Goal: Task Accomplishment & Management: Use online tool/utility

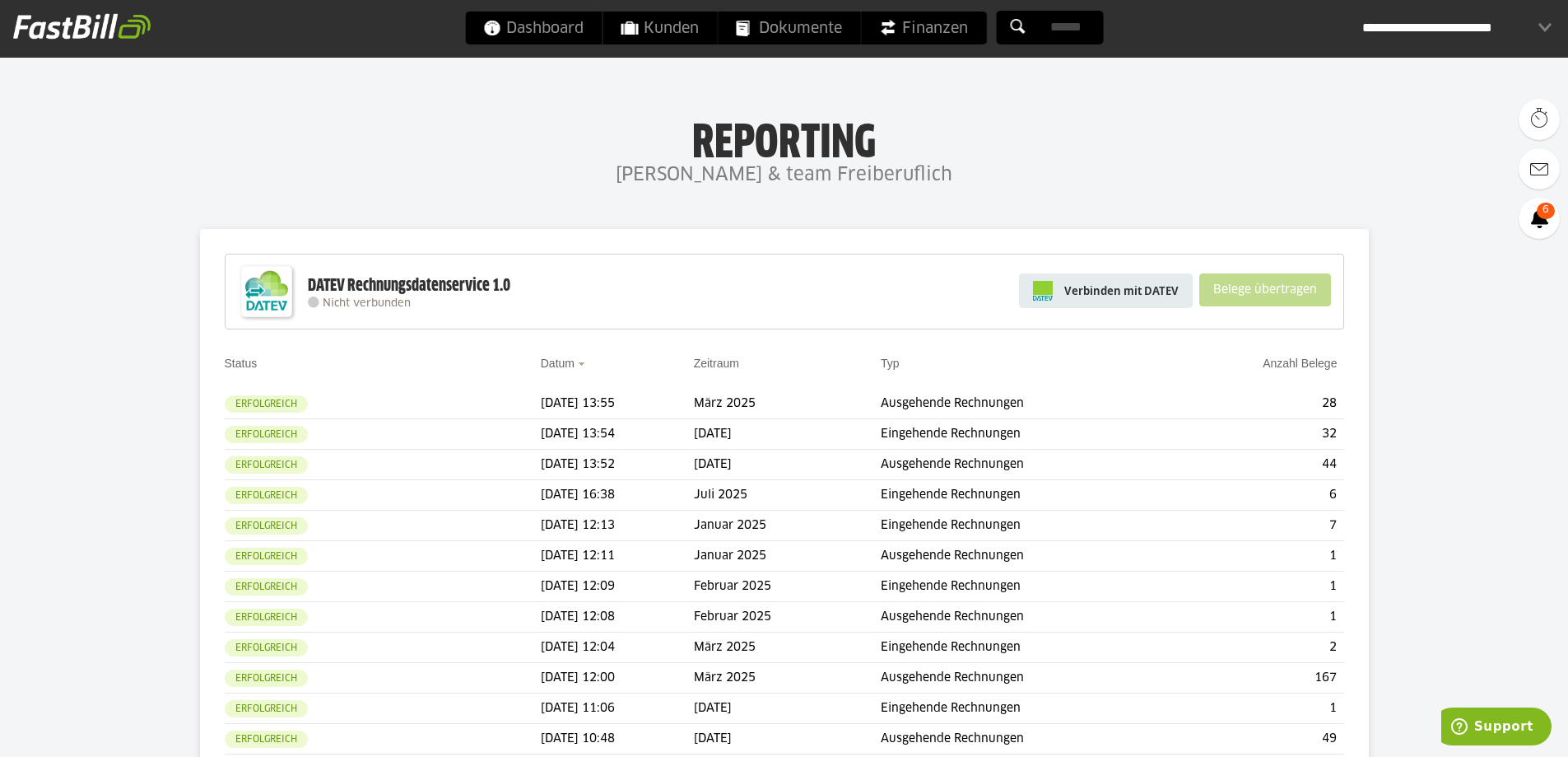
click at [1164, 299] on link "Verbinden mit DATEV" at bounding box center [1105, 290] width 174 height 34
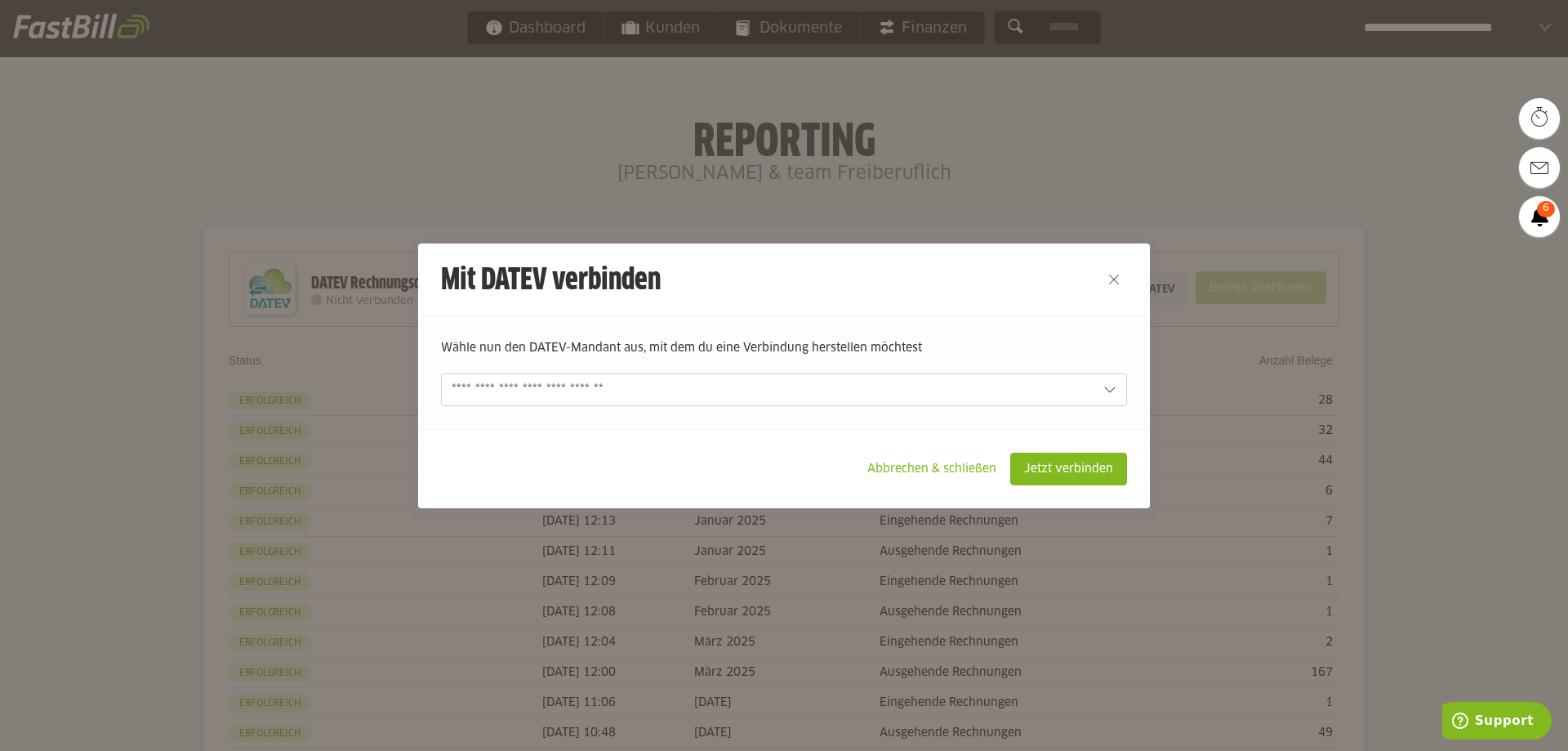
click at [538, 395] on input "text" at bounding box center [772, 390] width 642 height 18
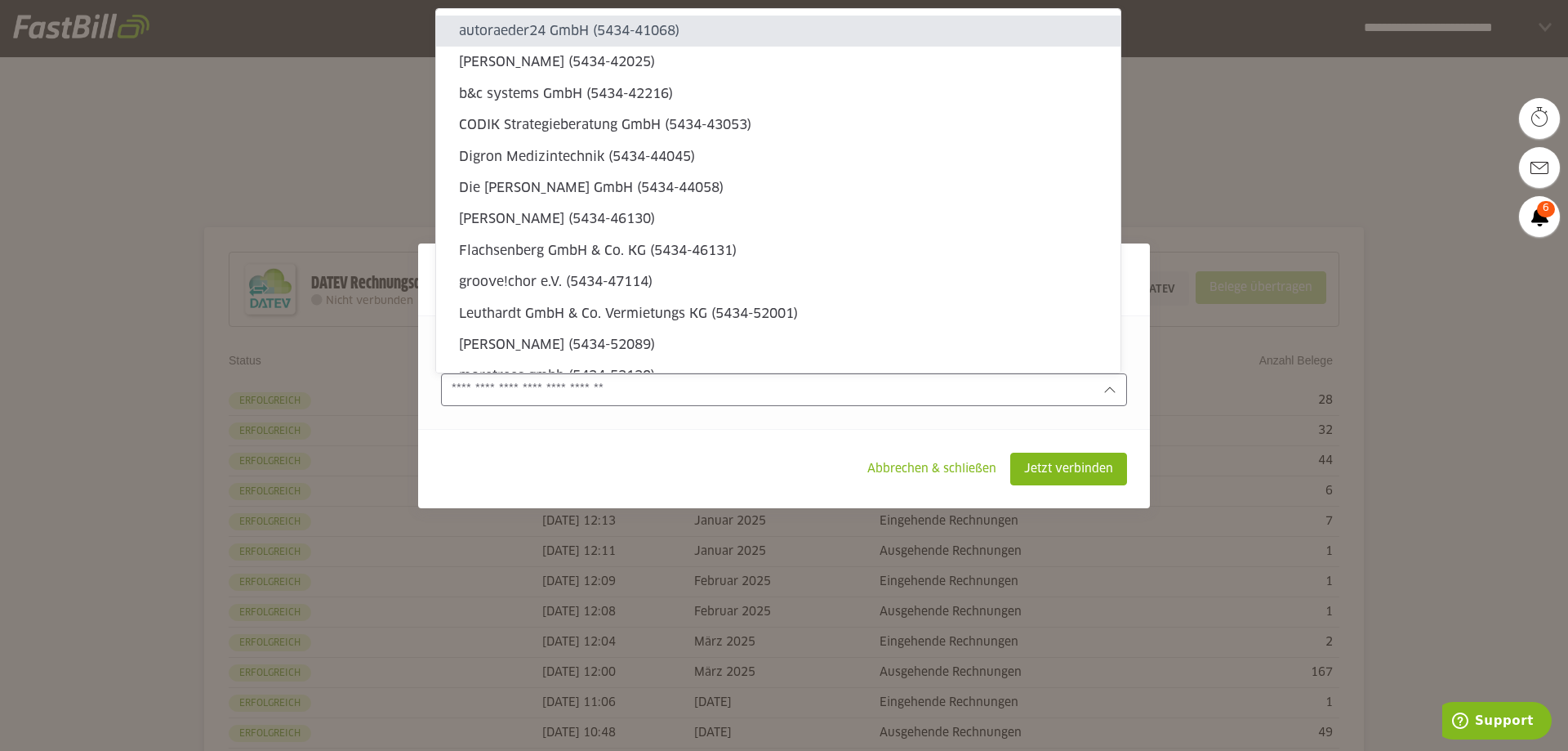
type sl-option "5434-41068"
type sl-option "114848-3"
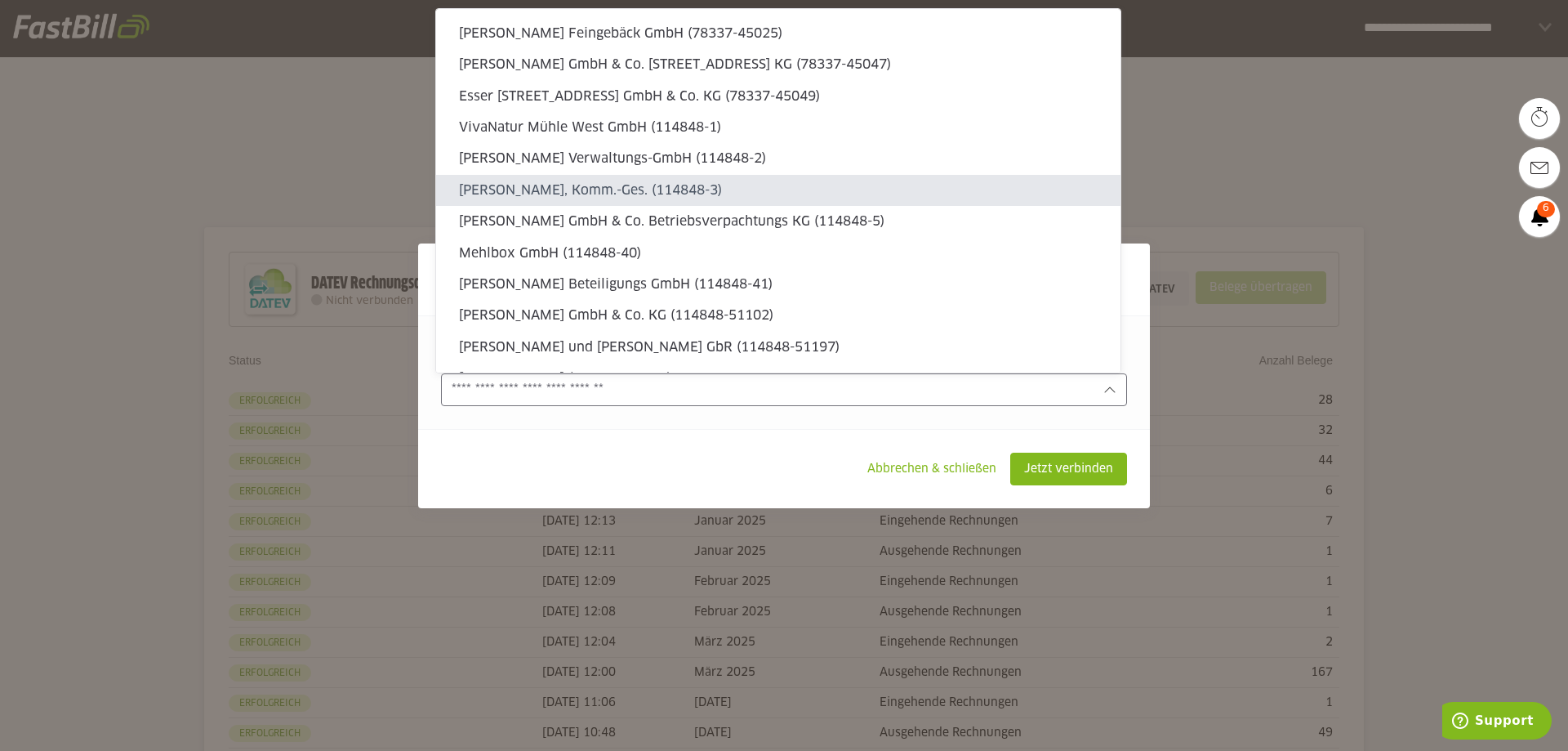
type sl-option "469138-50018"
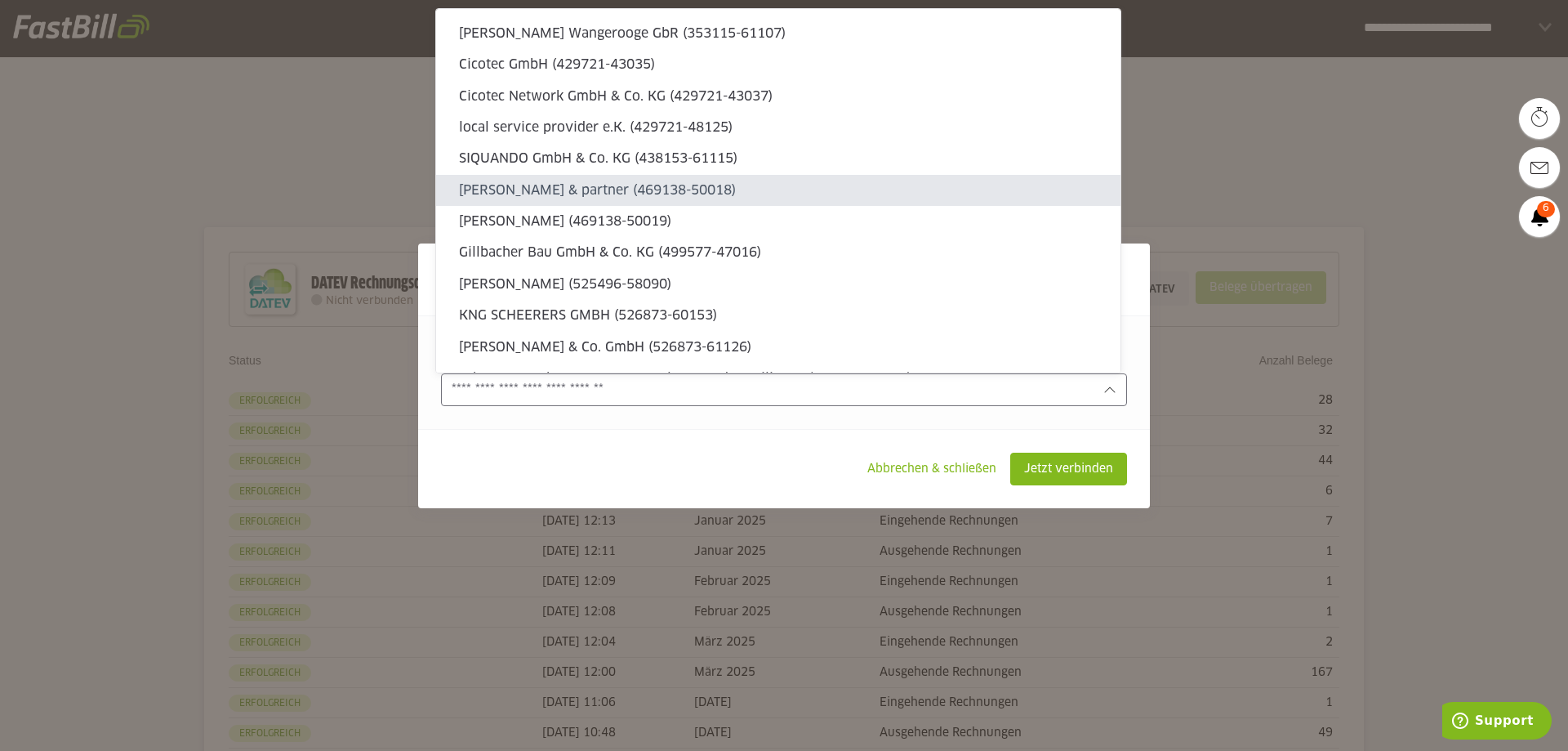
click at [648, 179] on div "[PERSON_NAME] & partner (469138-50018)" at bounding box center [778, 190] width 684 height 31
type input "**********"
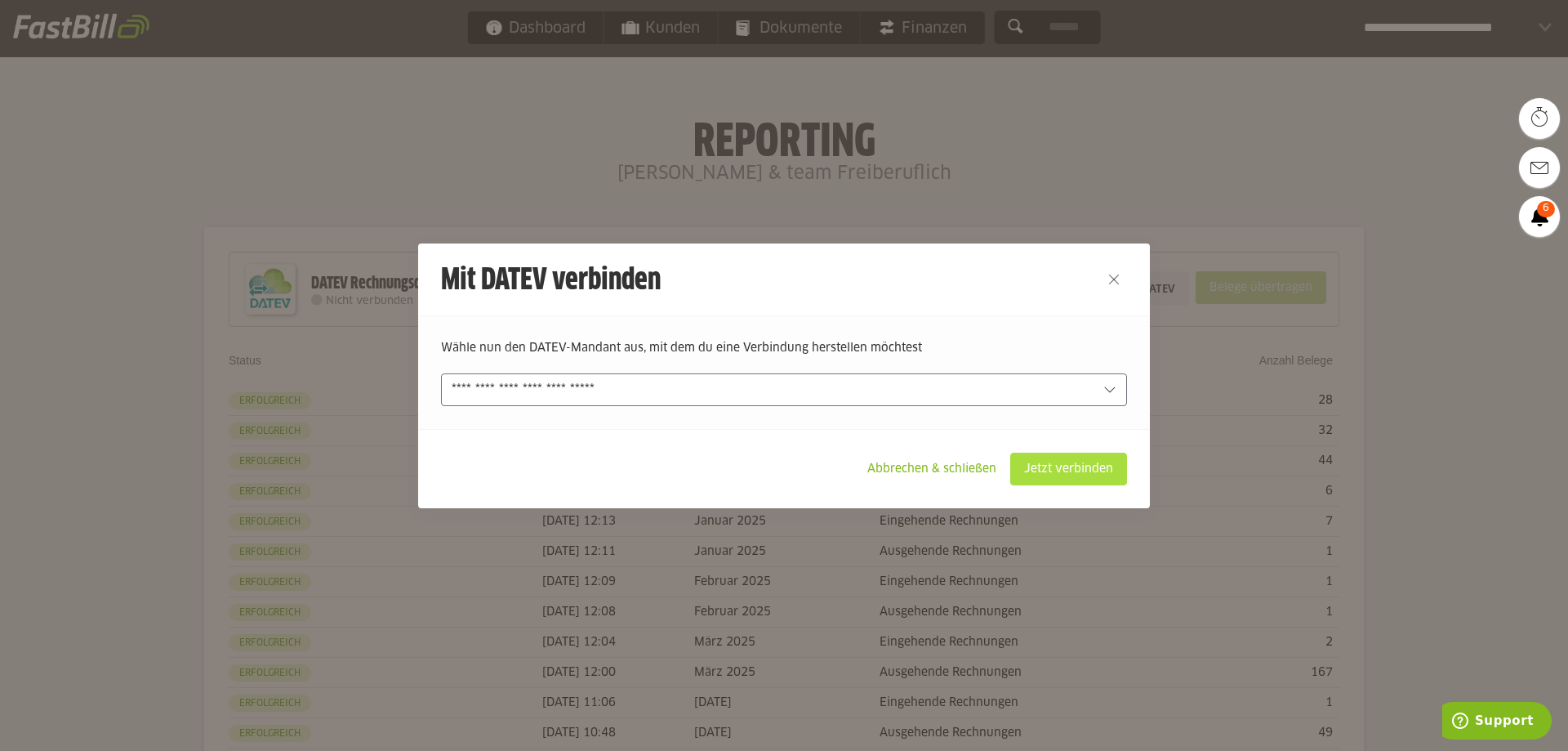
click at [1035, 462] on slot "Jetzt verbinden" at bounding box center [1068, 468] width 115 height 31
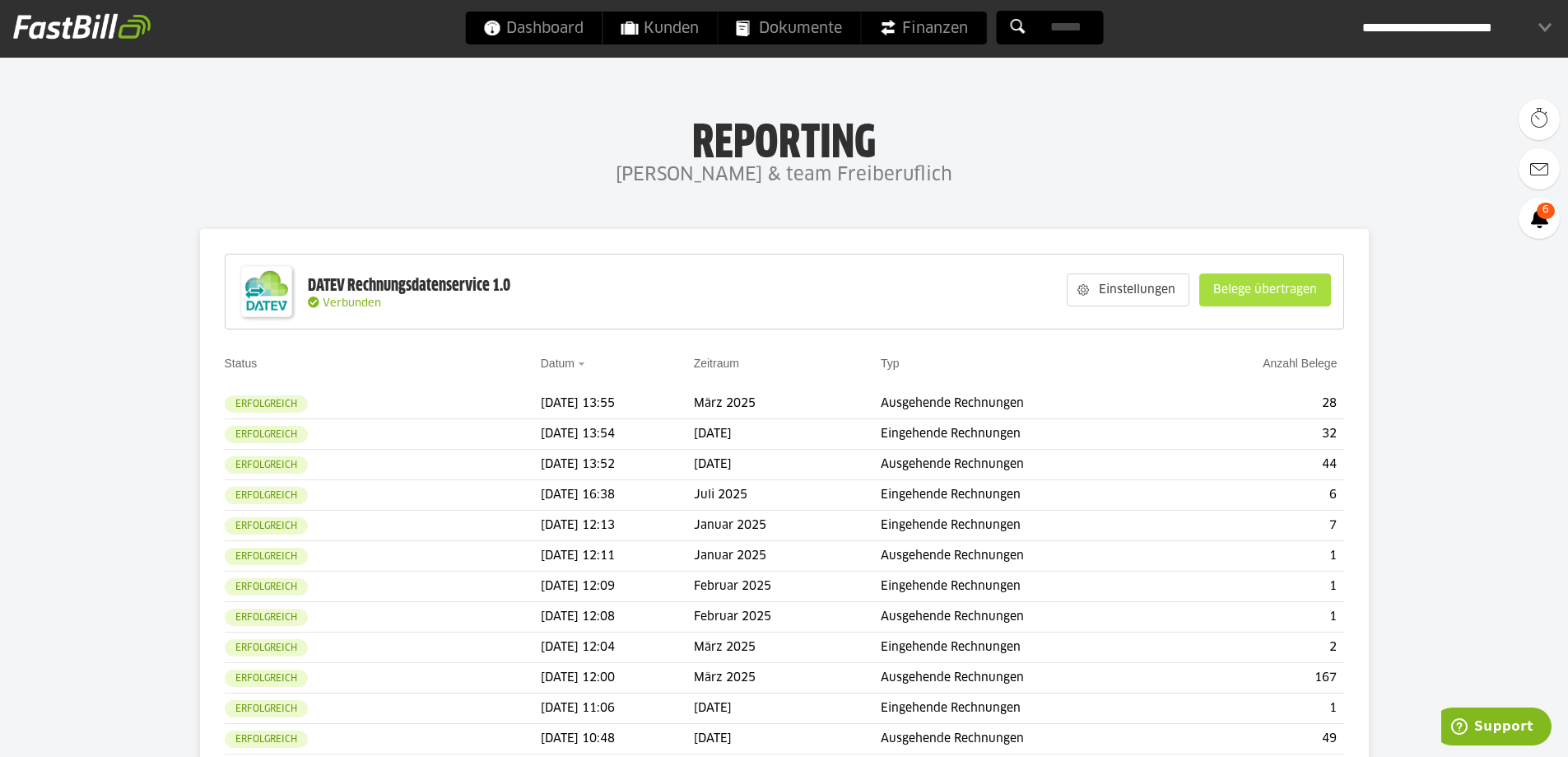
click at [1289, 292] on slot "Belege übertragen" at bounding box center [1264, 290] width 130 height 31
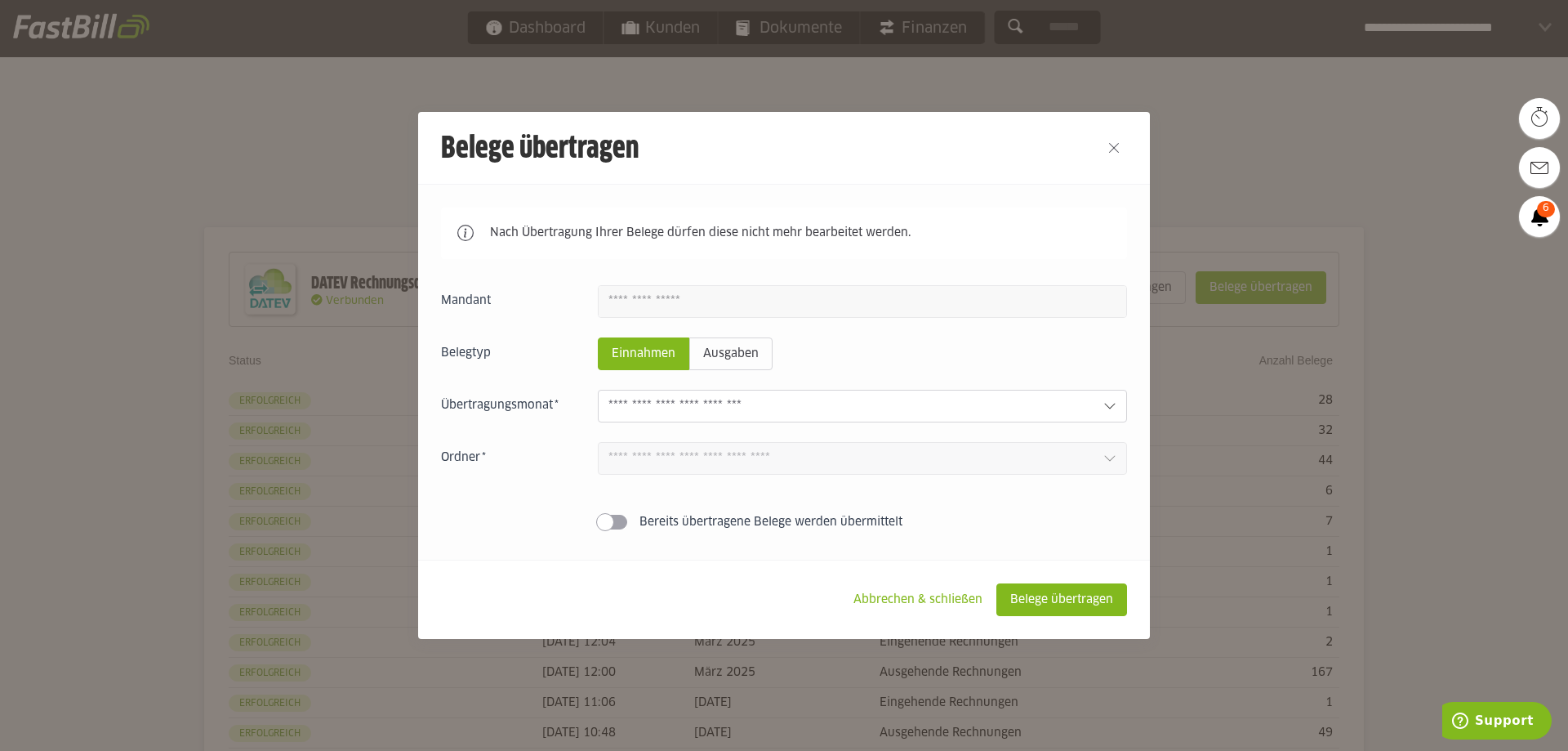
click at [853, 405] on input "text" at bounding box center [849, 406] width 482 height 18
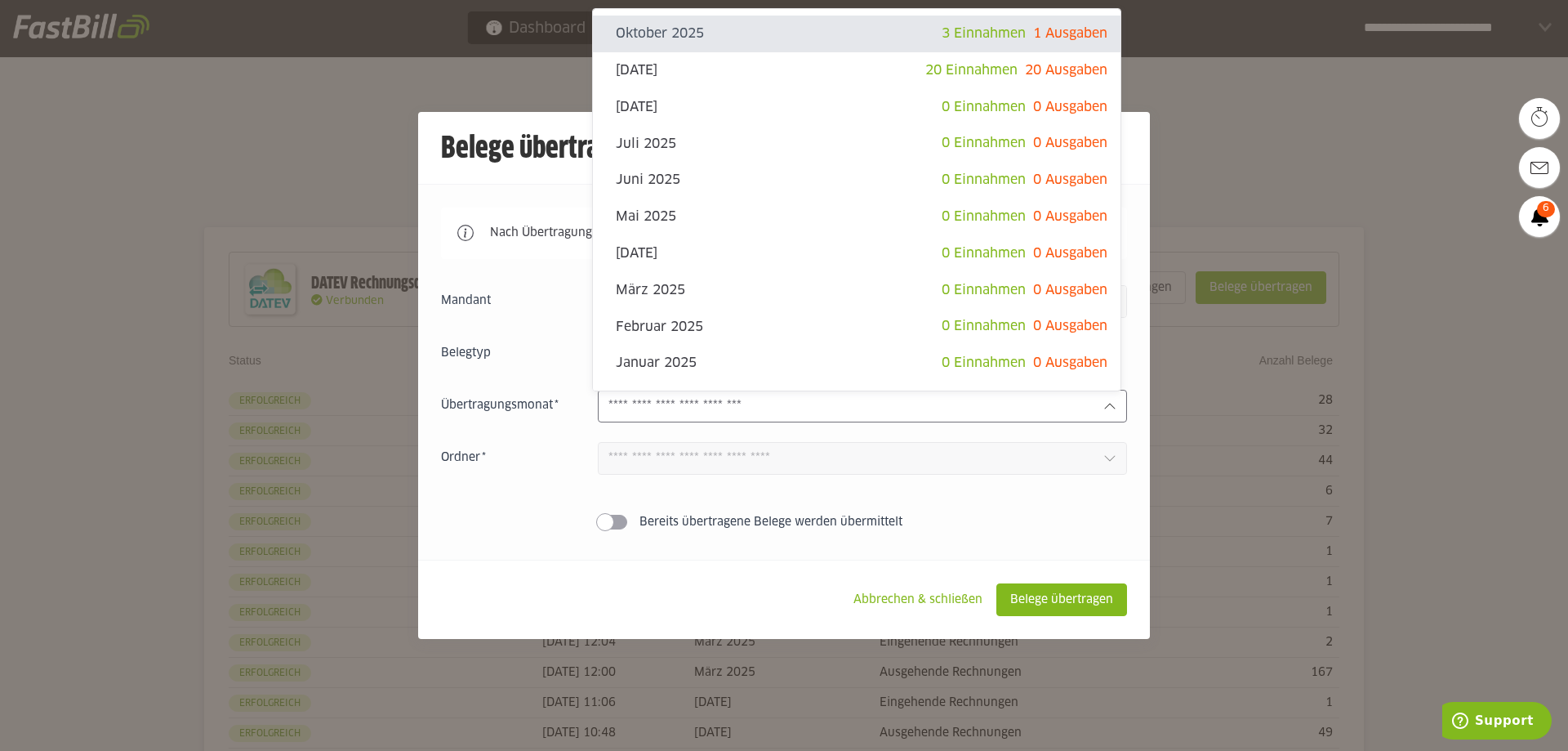
click at [853, 405] on input "text" at bounding box center [849, 406] width 482 height 18
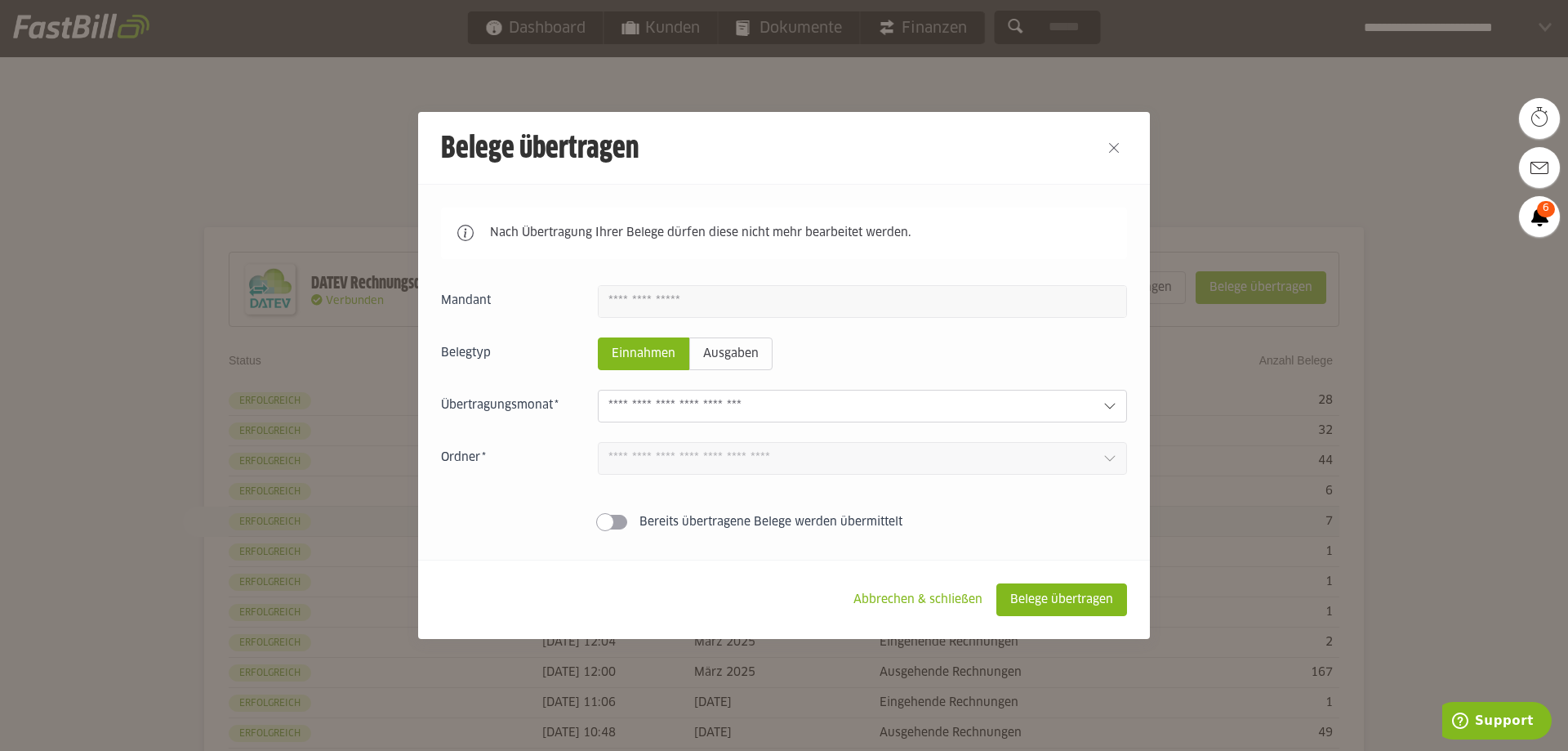
drag, startPoint x: 879, startPoint y: 591, endPoint x: 362, endPoint y: 506, distance: 523.9
click at [879, 590] on slot "Abbrechen & schließen" at bounding box center [917, 599] width 155 height 31
